Goal: Information Seeking & Learning: Learn about a topic

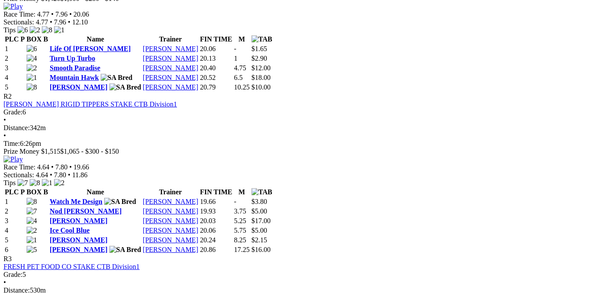
scroll to position [571, 0]
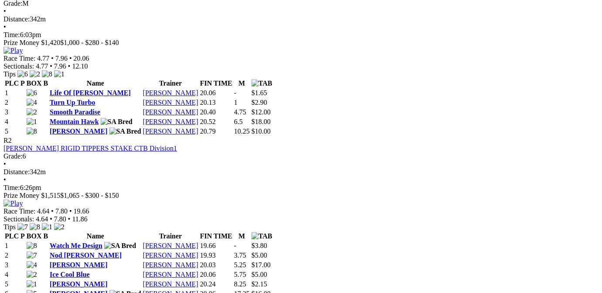
scroll to position [571, 0]
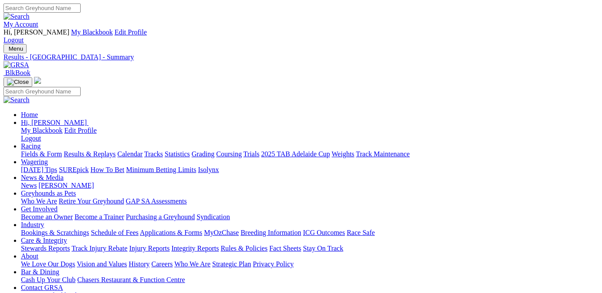
click at [109, 150] on link "Results & Replays" at bounding box center [90, 153] width 52 height 7
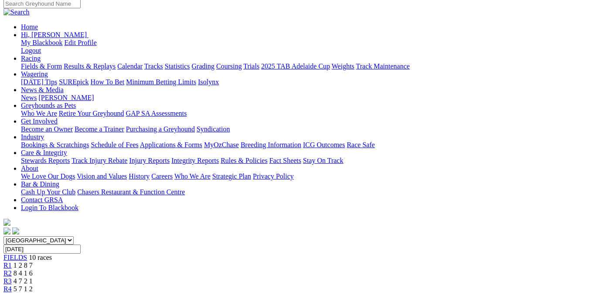
scroll to position [175, 0]
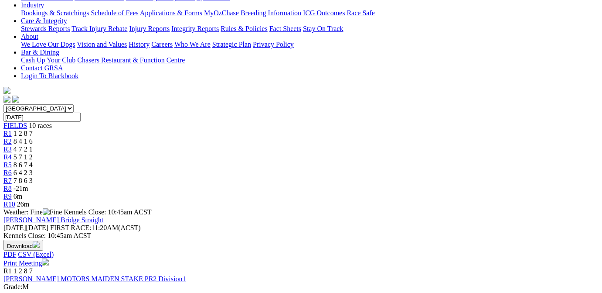
scroll to position [264, 0]
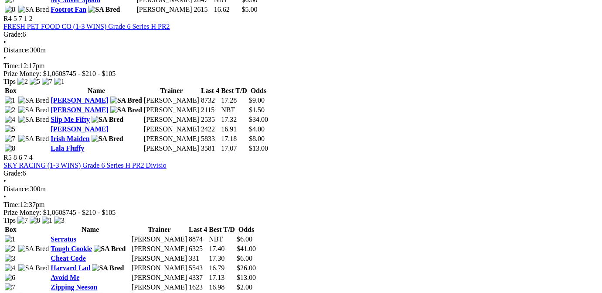
scroll to position [922, 0]
